Goal: Information Seeking & Learning: Learn about a topic

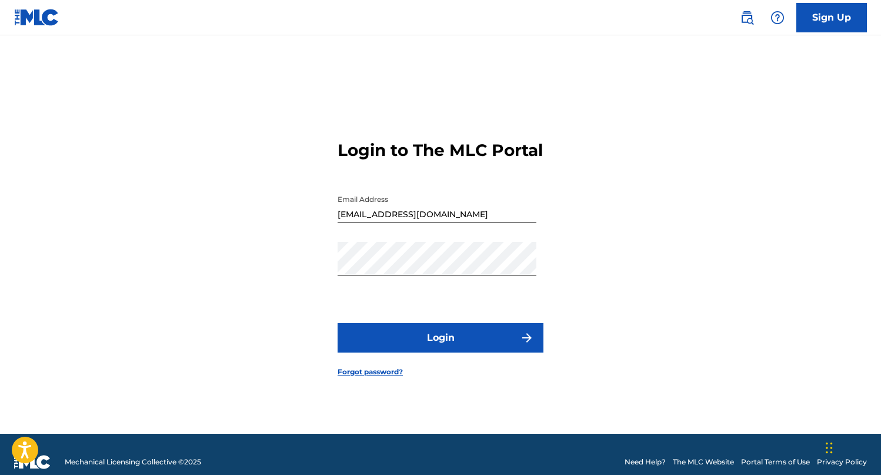
click at [468, 344] on button "Login" at bounding box center [441, 337] width 206 height 29
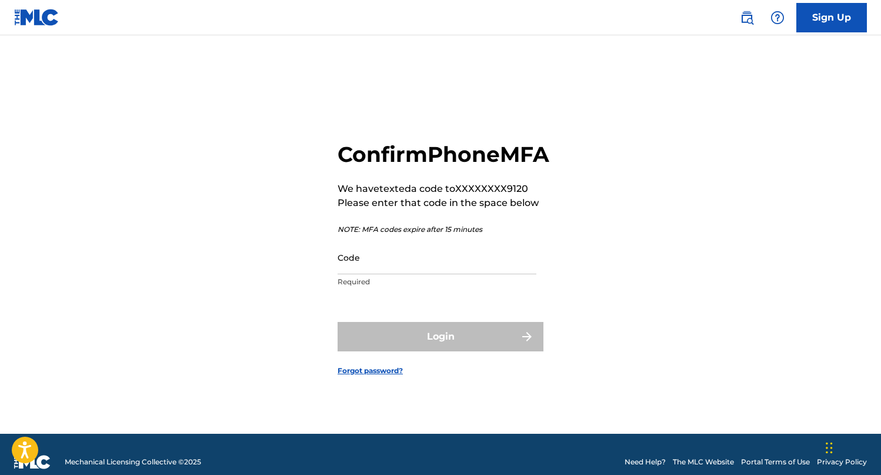
click at [459, 274] on input "Code" at bounding box center [437, 258] width 199 height 34
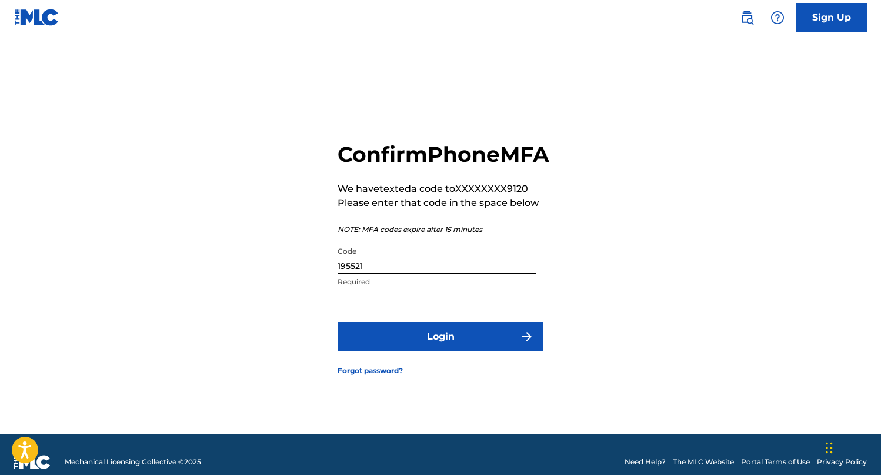
type input "195521"
click at [462, 344] on button "Login" at bounding box center [441, 336] width 206 height 29
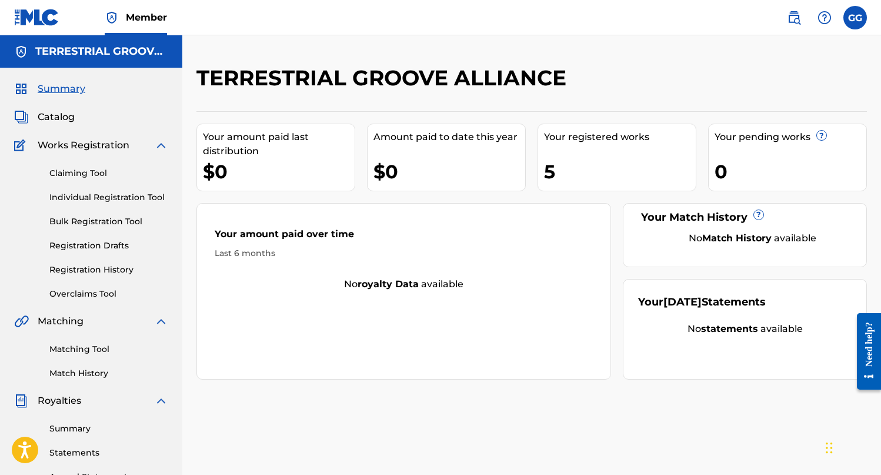
drag, startPoint x: 97, startPoint y: 121, endPoint x: 64, endPoint y: 115, distance: 34.0
click at [97, 121] on div "Catalog" at bounding box center [91, 117] width 154 height 14
click at [56, 115] on span "Catalog" at bounding box center [56, 117] width 37 height 14
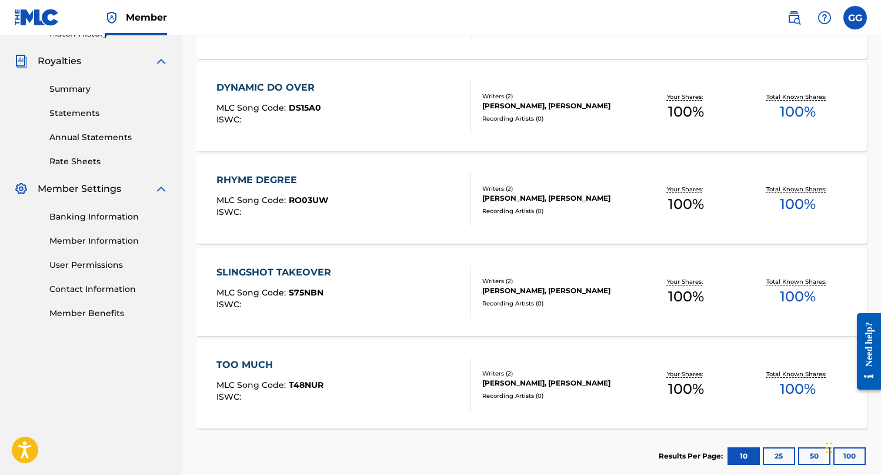
scroll to position [337, 0]
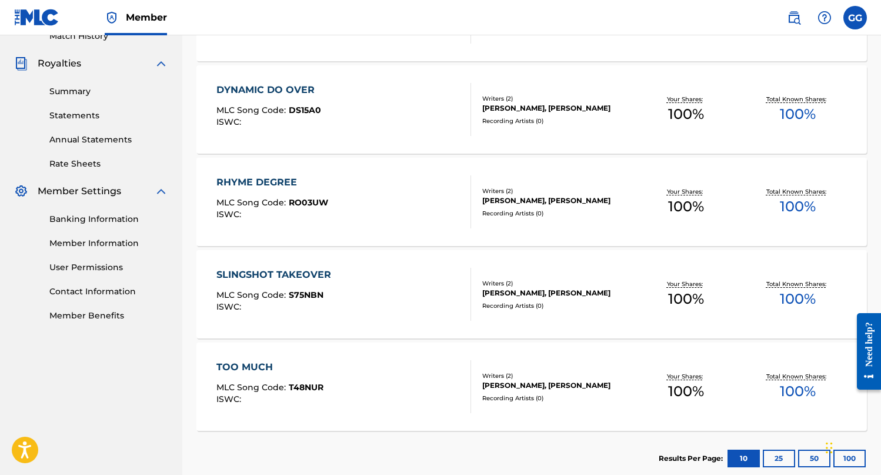
click at [238, 361] on div "TOO MUCH" at bounding box center [269, 367] width 107 height 14
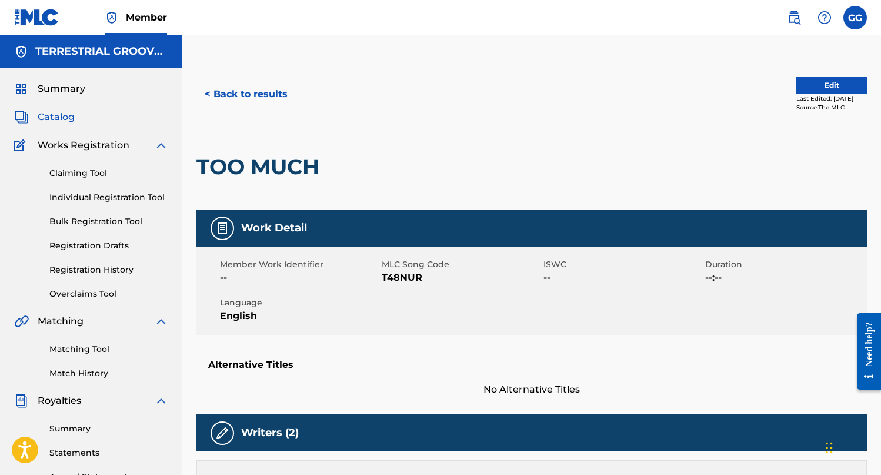
click at [849, 21] on label at bounding box center [855, 18] width 24 height 24
click at [855, 18] on input "GG [PERSON_NAME] [EMAIL_ADDRESS][DOMAIN_NAME] Notification Preferences Profile …" at bounding box center [855, 18] width 0 height 0
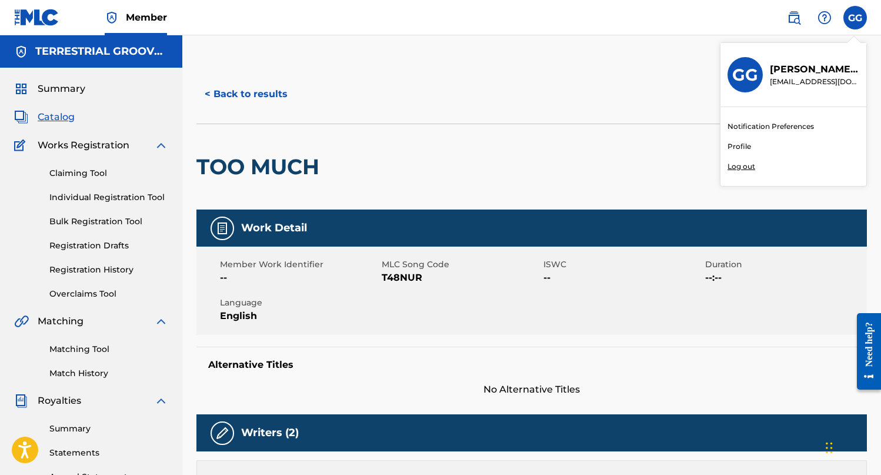
click at [747, 161] on p "Log out" at bounding box center [742, 166] width 28 height 11
click at [855, 18] on input "GG [PERSON_NAME] [EMAIL_ADDRESS][DOMAIN_NAME] Notification Preferences Profile …" at bounding box center [855, 18] width 0 height 0
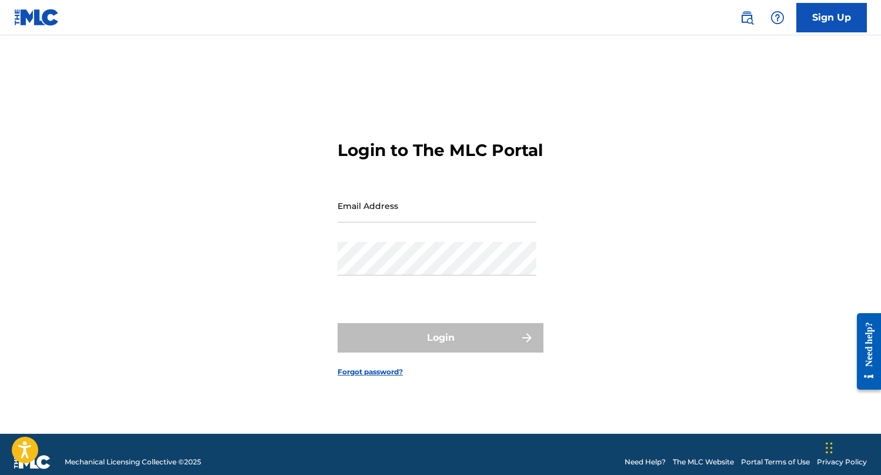
type input "[EMAIL_ADDRESS][DOMAIN_NAME]"
